Goal: Task Accomplishment & Management: Use online tool/utility

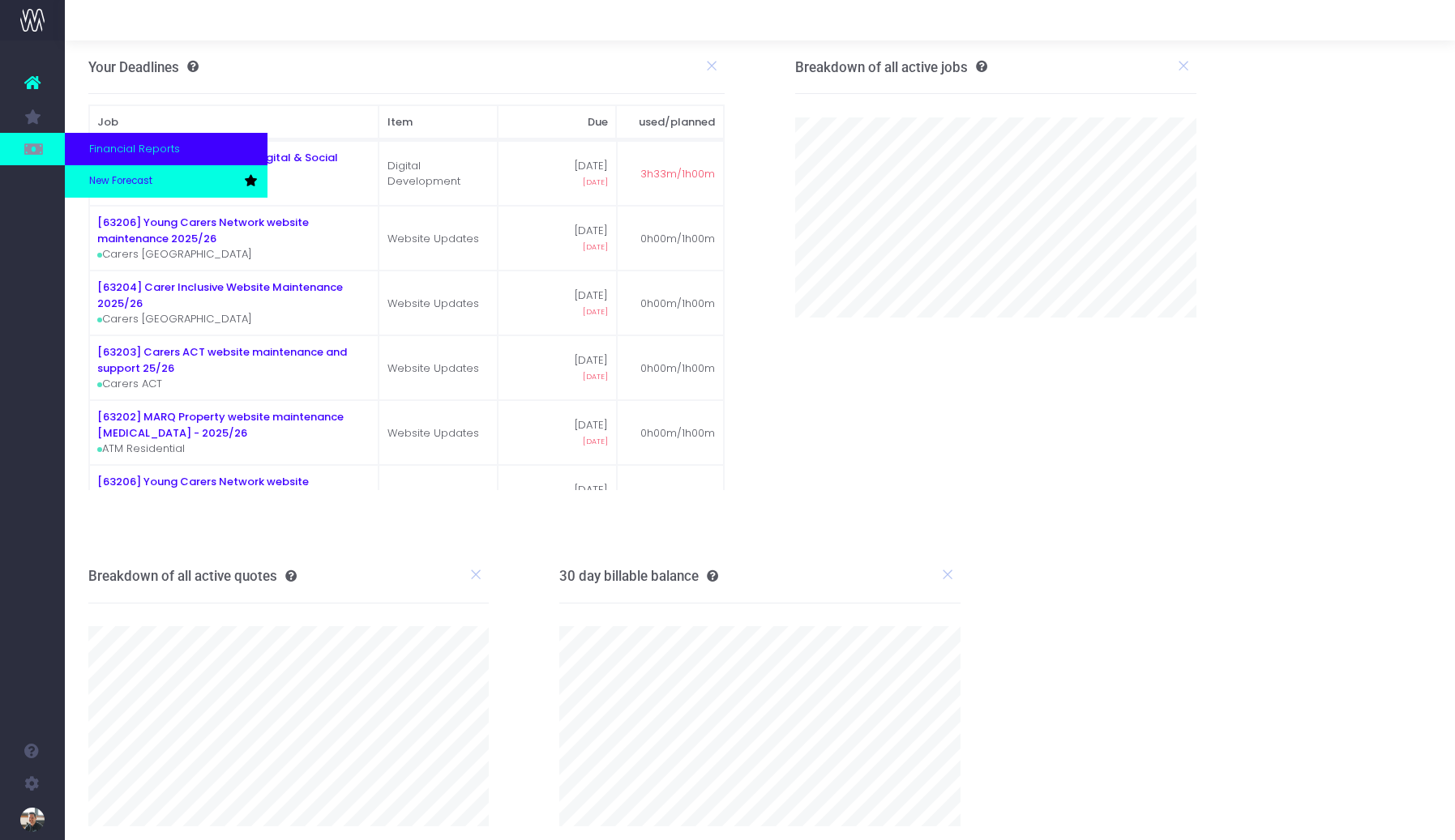
click at [125, 178] on span "New Forecast" at bounding box center [120, 182] width 63 height 15
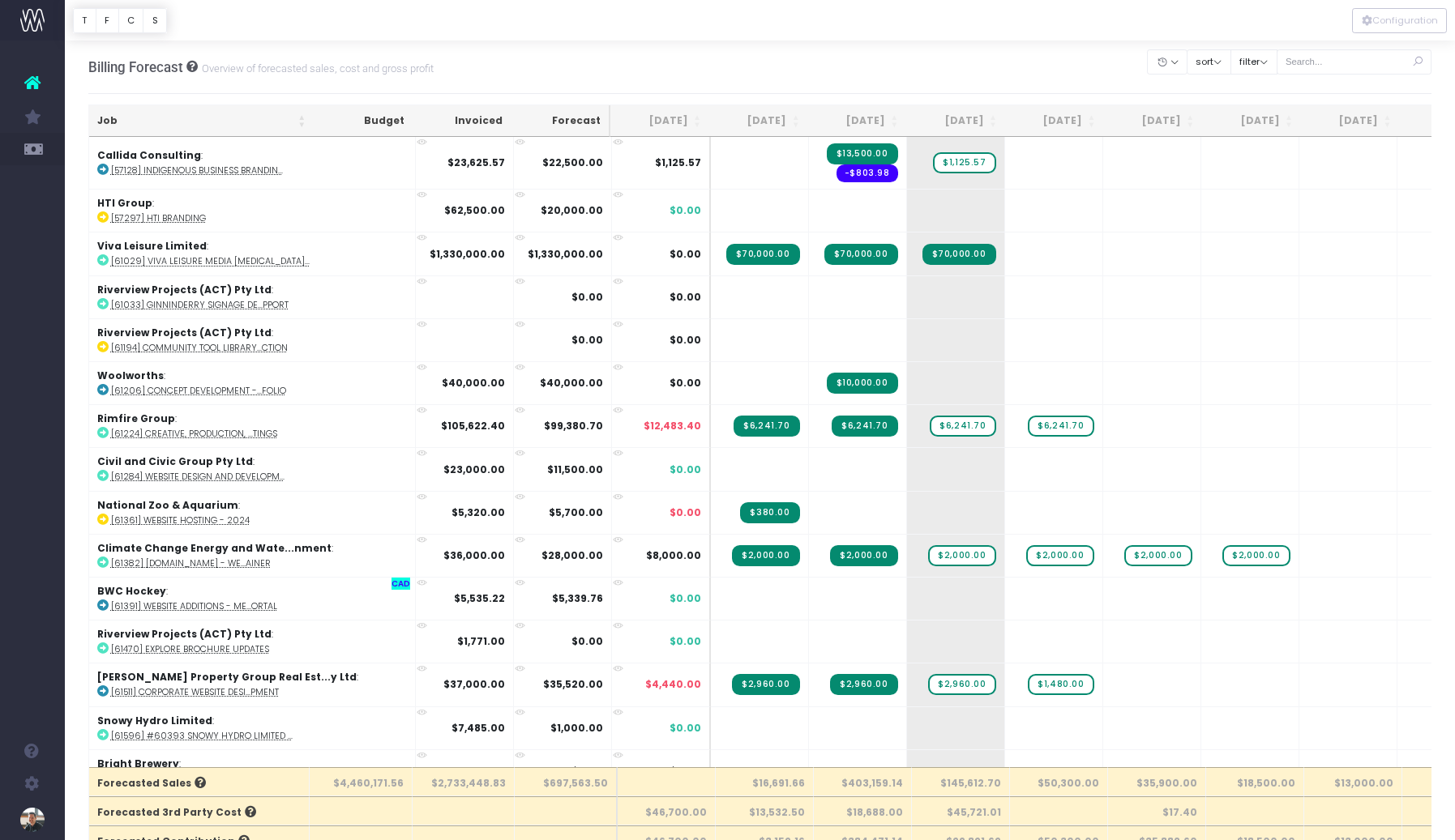
click at [102, 120] on th "Job" at bounding box center [201, 121] width 225 height 31
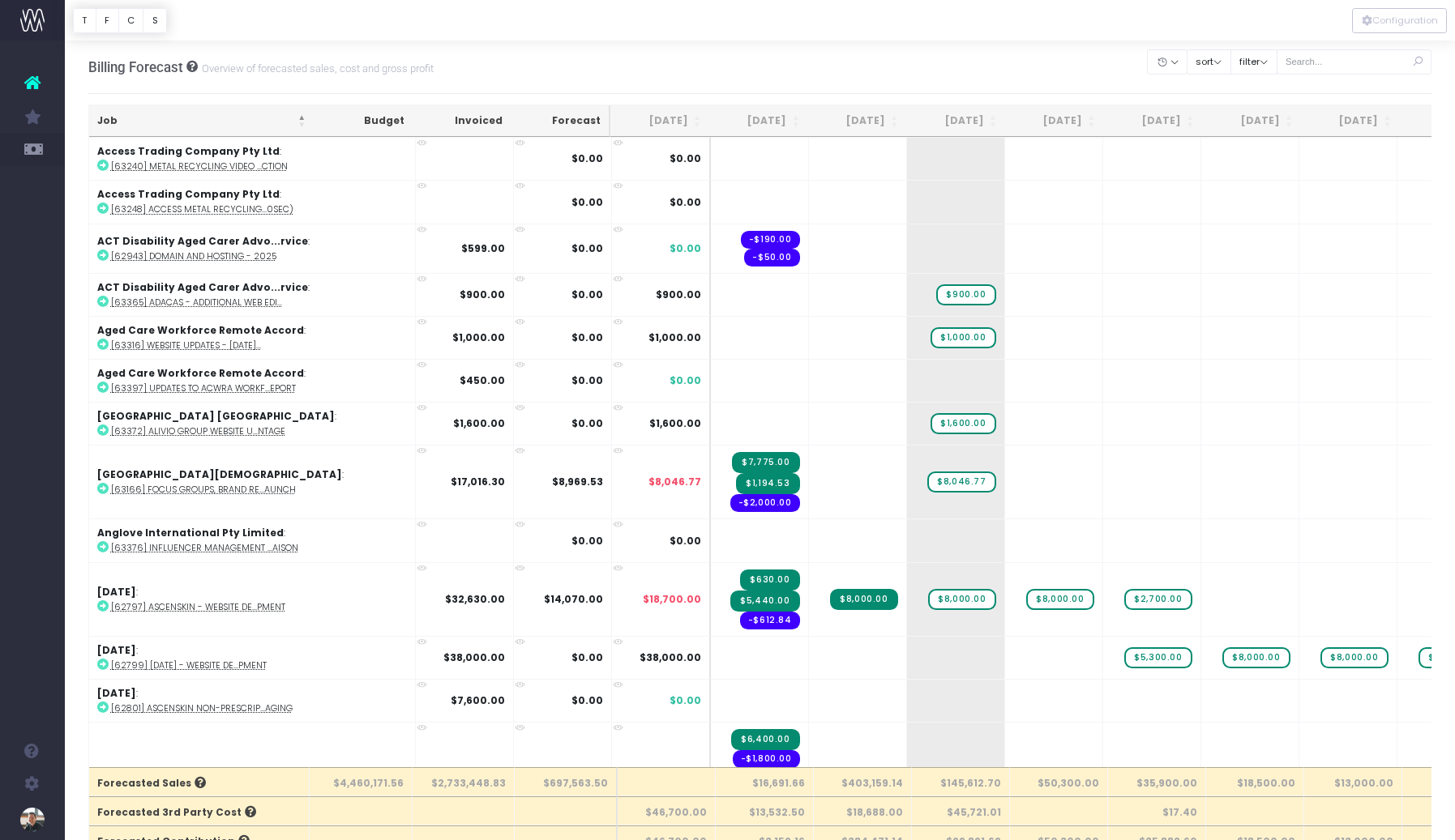
click at [861, 124] on th "[DATE]" at bounding box center [857, 121] width 99 height 31
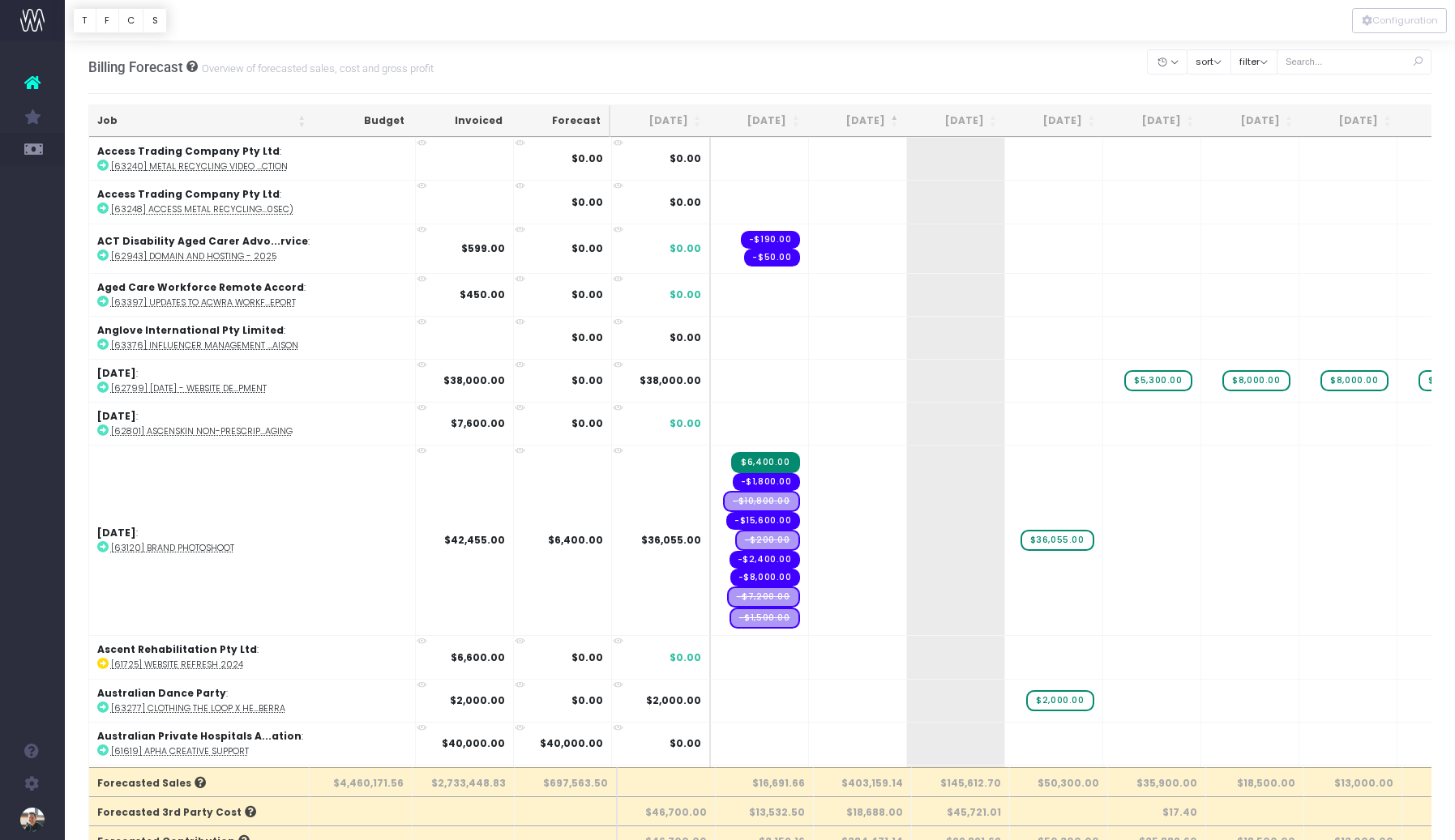
click at [861, 124] on th "[DATE]" at bounding box center [857, 121] width 99 height 31
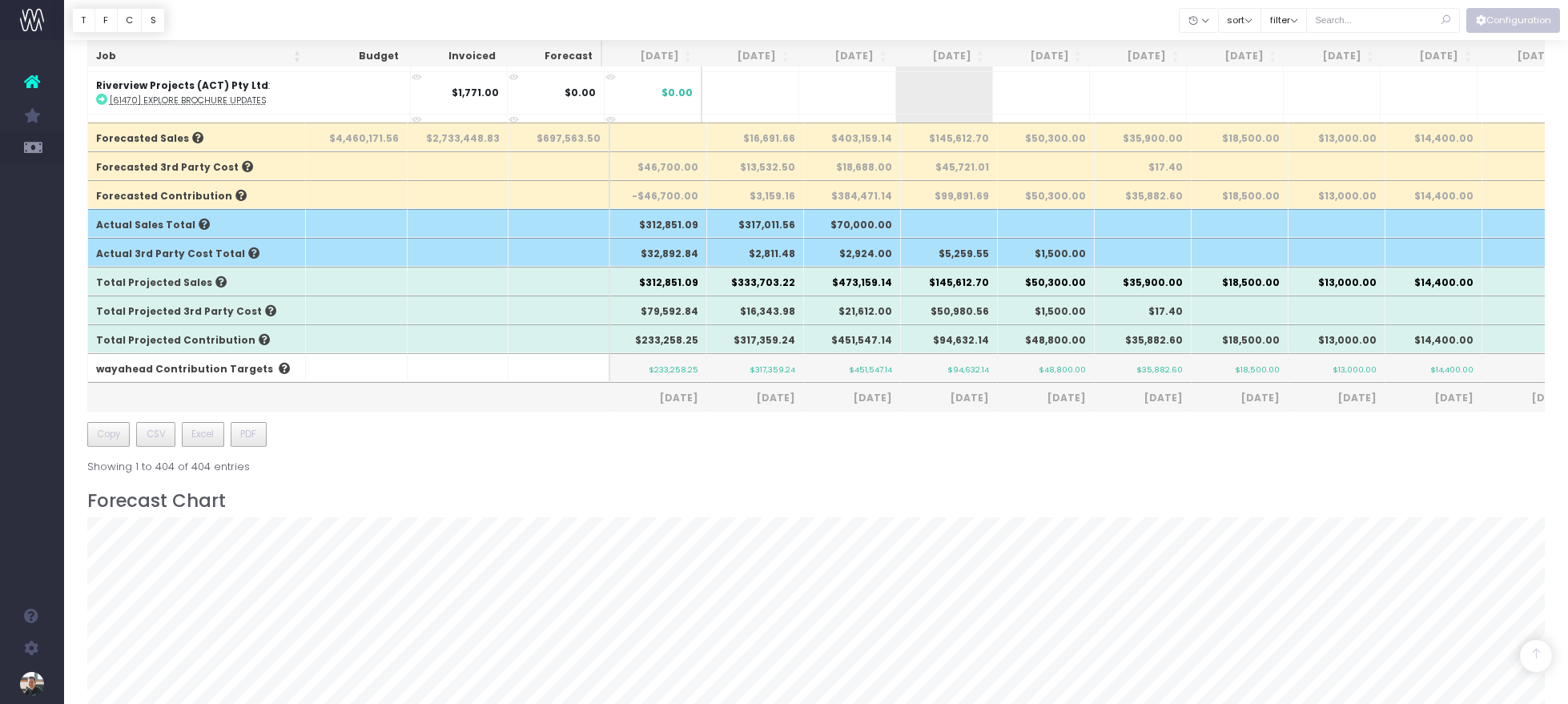
scroll to position [518, 0]
